Goal: Transaction & Acquisition: Purchase product/service

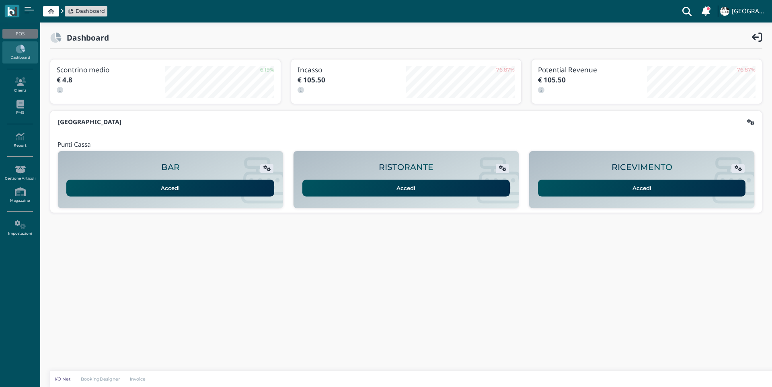
click at [585, 184] on link "Accedi" at bounding box center [642, 188] width 208 height 17
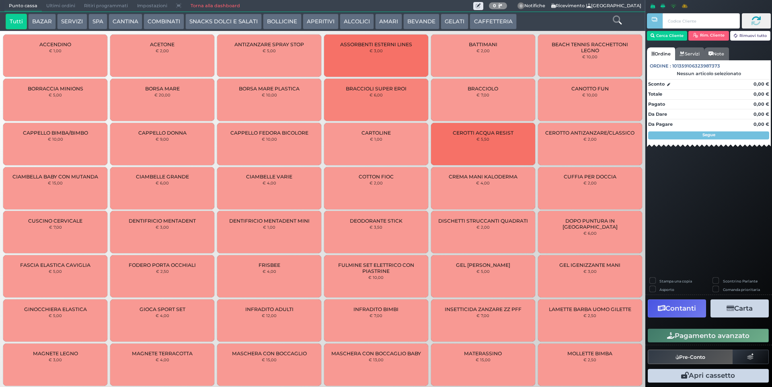
click at [99, 21] on button "SPA" at bounding box center [98, 22] width 19 height 16
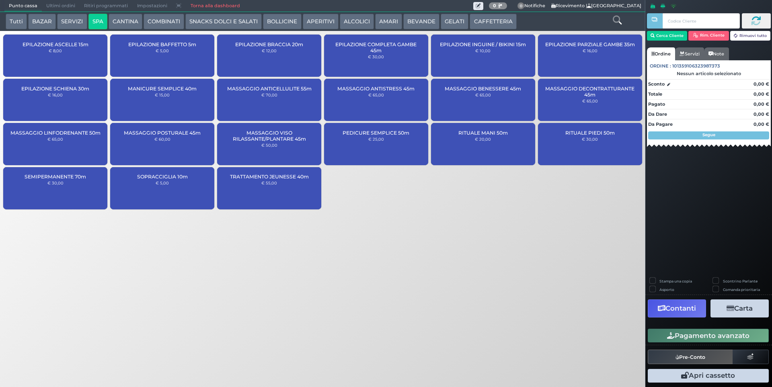
click at [603, 102] on div "MASSAGGIO DECONTRATTURANTE 45m € 65,00" at bounding box center [590, 100] width 104 height 42
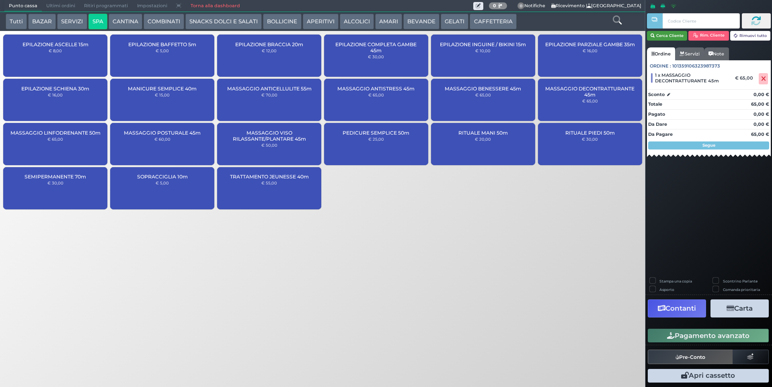
click at [667, 36] on button "Cerca Cliente" at bounding box center [667, 36] width 41 height 10
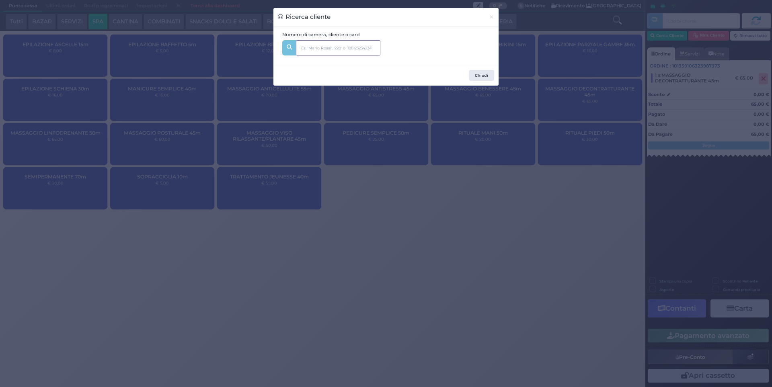
click at [356, 49] on input "text" at bounding box center [338, 47] width 84 height 15
type input "222"
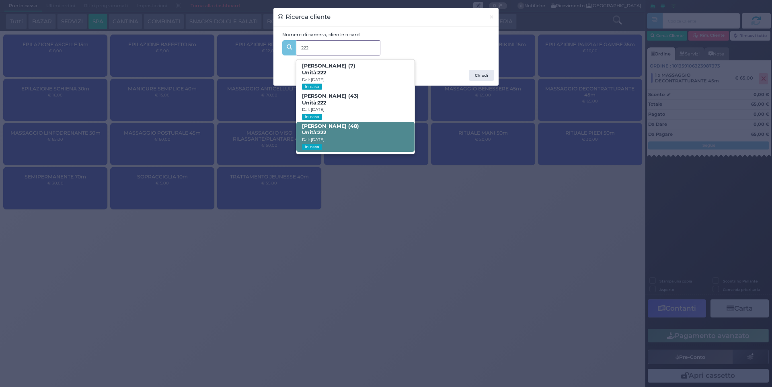
click at [365, 134] on span "ANTONIO PIU (48) Unità: 222 Dal: 31/08/2025 In casa" at bounding box center [356, 137] width 118 height 30
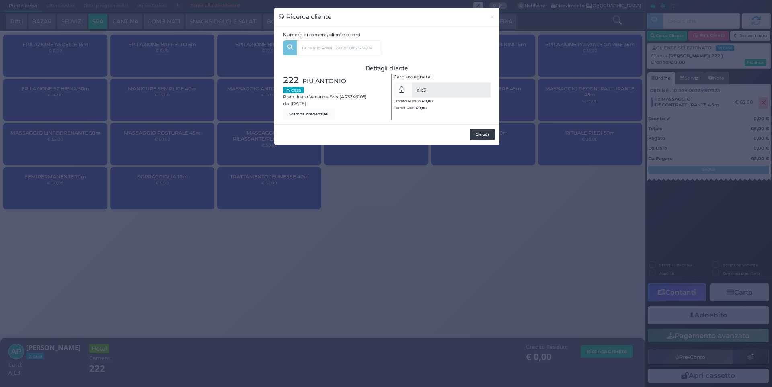
click at [488, 138] on button "Chiudi" at bounding box center [482, 134] width 25 height 11
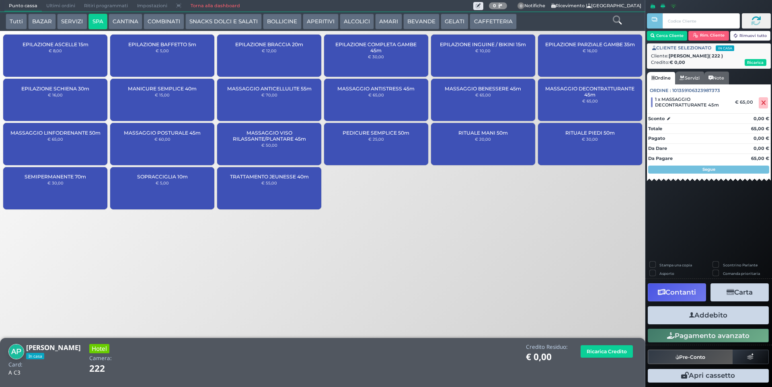
click at [728, 316] on button "Addebito" at bounding box center [708, 316] width 121 height 18
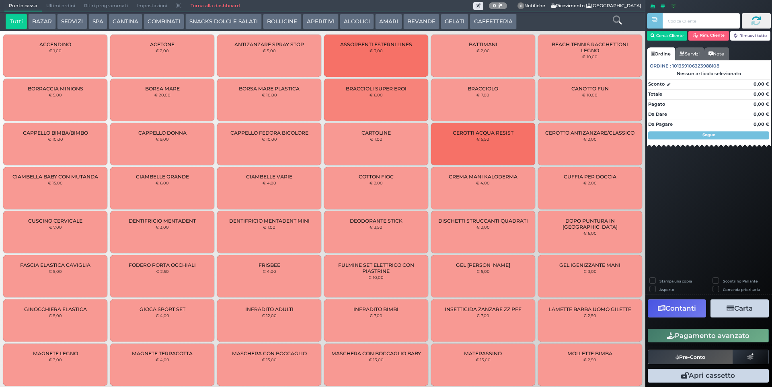
click at [101, 18] on button "SPA" at bounding box center [98, 22] width 19 height 16
